Goal: Navigation & Orientation: Find specific page/section

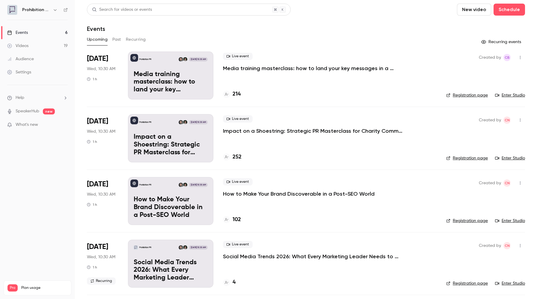
click at [509, 95] on link "Enter Studio" at bounding box center [510, 95] width 30 height 6
